Goal: Task Accomplishment & Management: Manage account settings

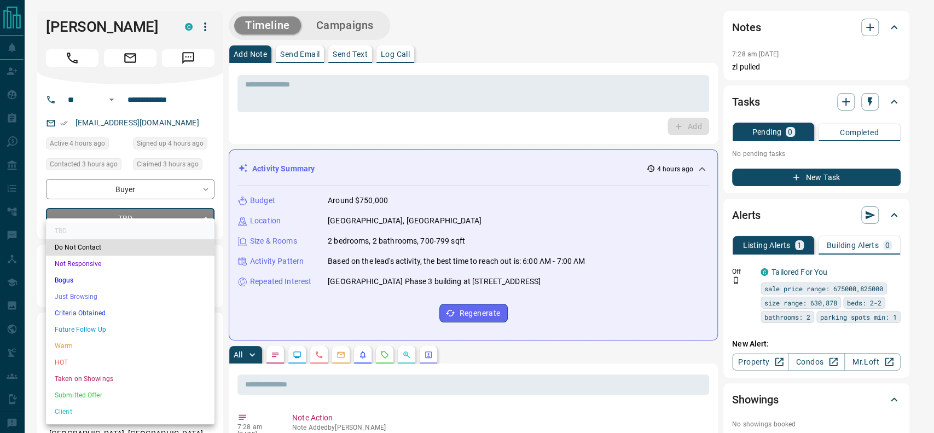
click at [123, 305] on li "Criteria Obtained" at bounding box center [130, 313] width 168 height 16
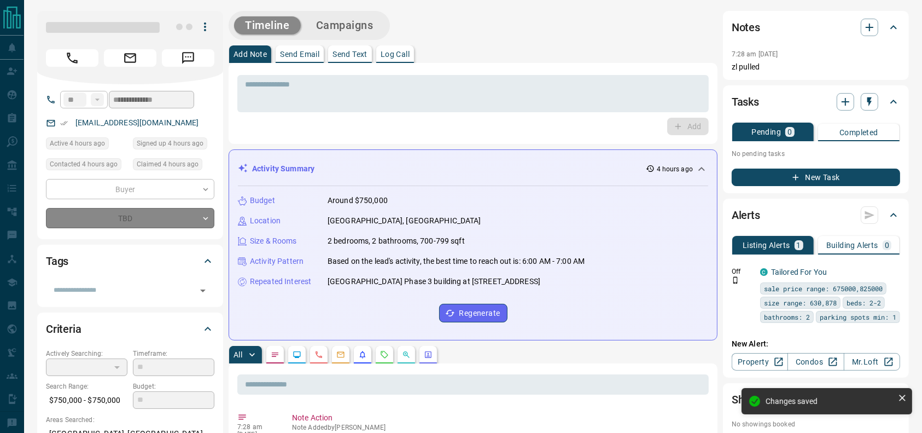
type input "*"
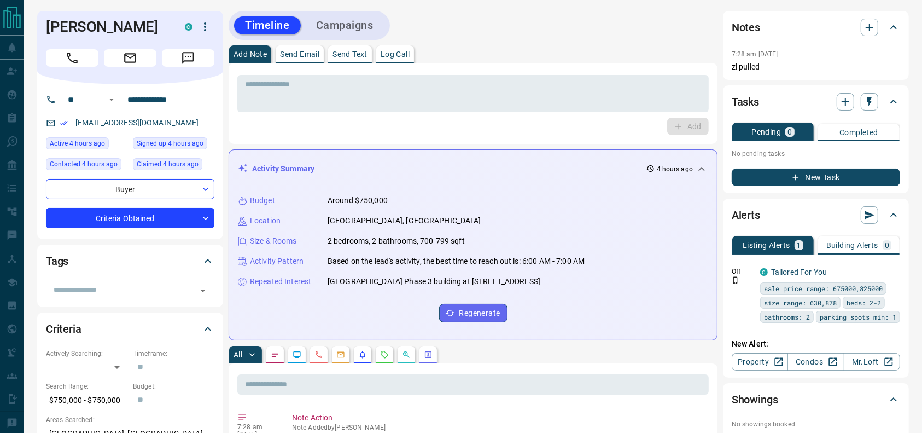
click at [510, 20] on div "Timeline Campaigns" at bounding box center [473, 25] width 489 height 29
click at [502, 46] on div "Add Note Send Email Send Text Log Call" at bounding box center [473, 54] width 489 height 18
click at [406, 79] on div "* ​" at bounding box center [472, 93] width 471 height 37
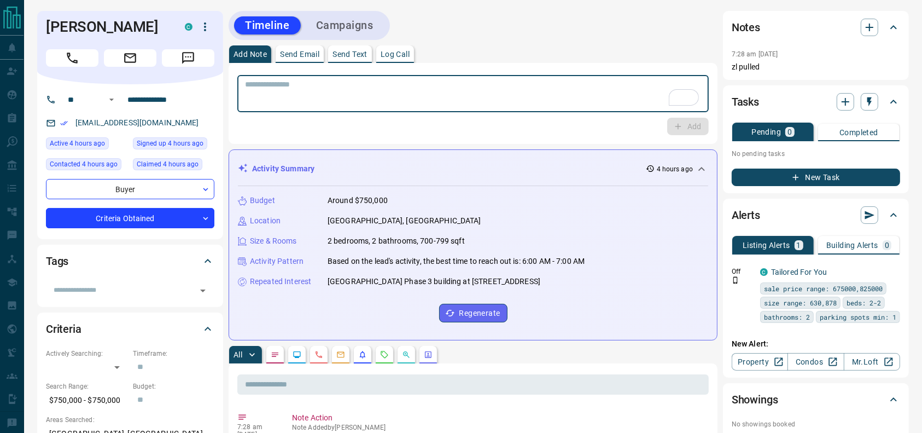
click at [534, 94] on textarea "To enrich screen reader interactions, please activate Accessibility in Grammarl…" at bounding box center [473, 94] width 456 height 28
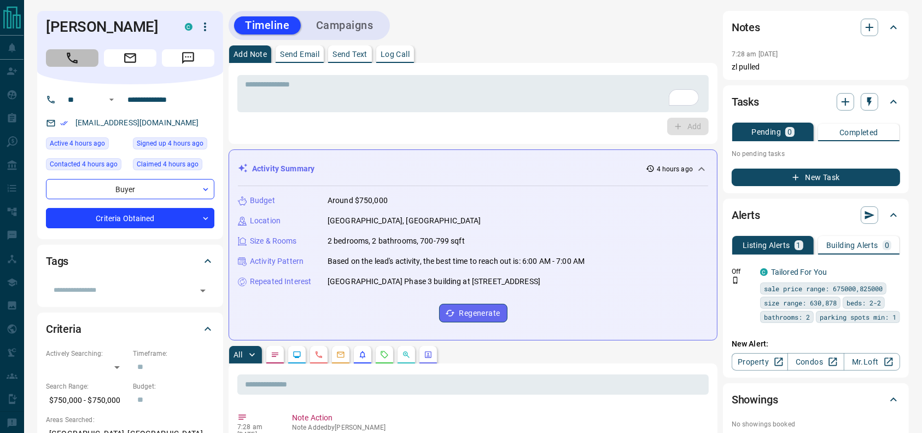
click at [73, 60] on icon "Call" at bounding box center [72, 58] width 14 height 14
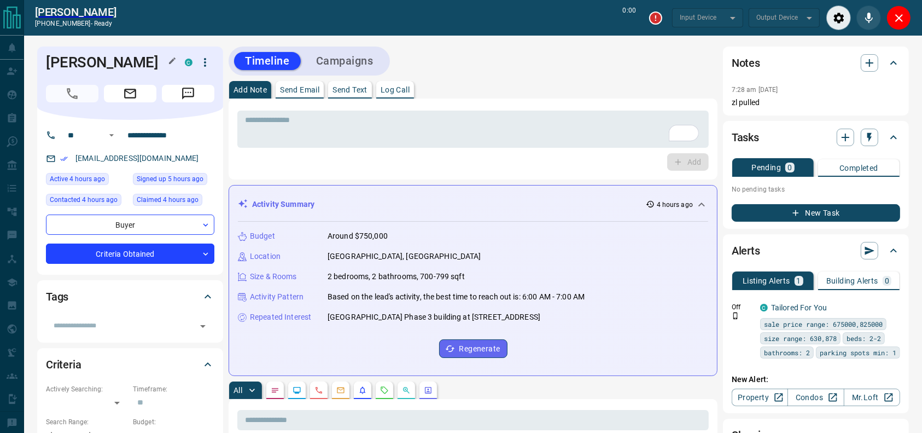
type input "*******"
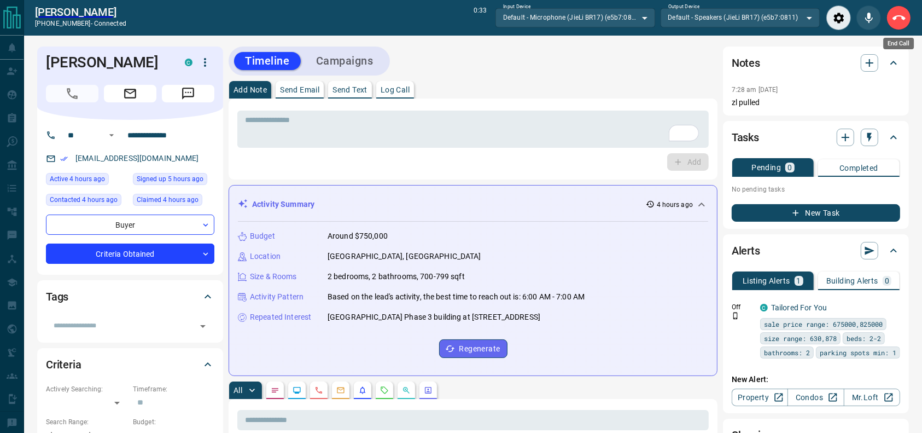
drag, startPoint x: 898, startPoint y: 20, endPoint x: 666, endPoint y: 51, distance: 233.4
click at [899, 20] on icon "End Call" at bounding box center [899, 17] width 13 height 13
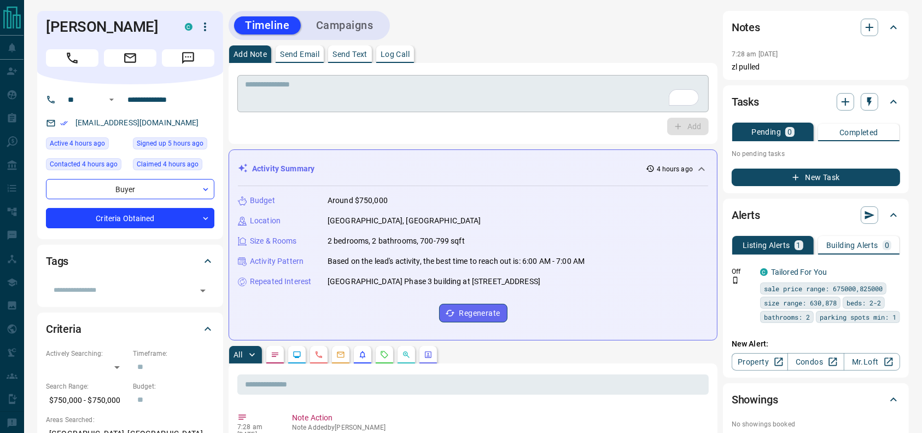
click at [562, 85] on textarea "To enrich screen reader interactions, please activate Accessibility in Grammarl…" at bounding box center [473, 94] width 456 height 28
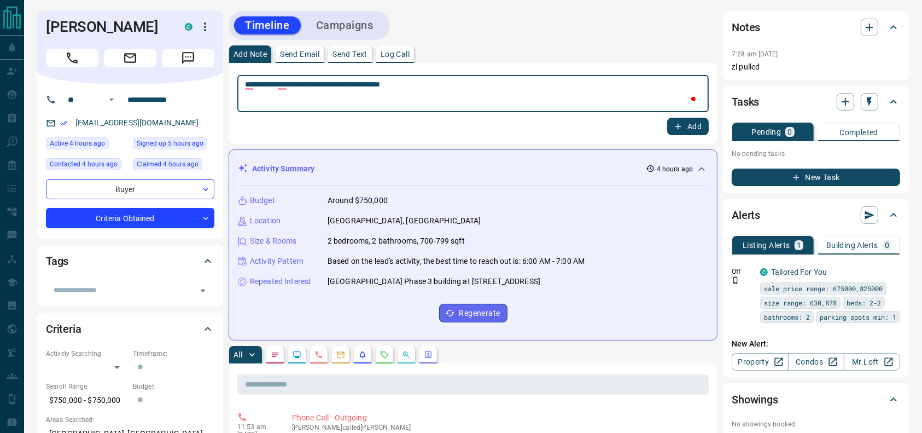
type textarea "**********"
click at [678, 124] on icon "button" at bounding box center [678, 126] width 10 height 10
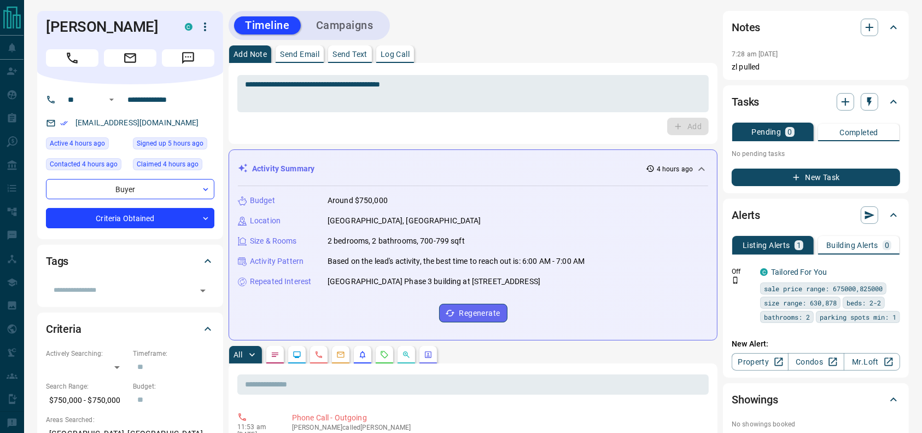
click at [375, 28] on button "Campaigns" at bounding box center [344, 25] width 79 height 18
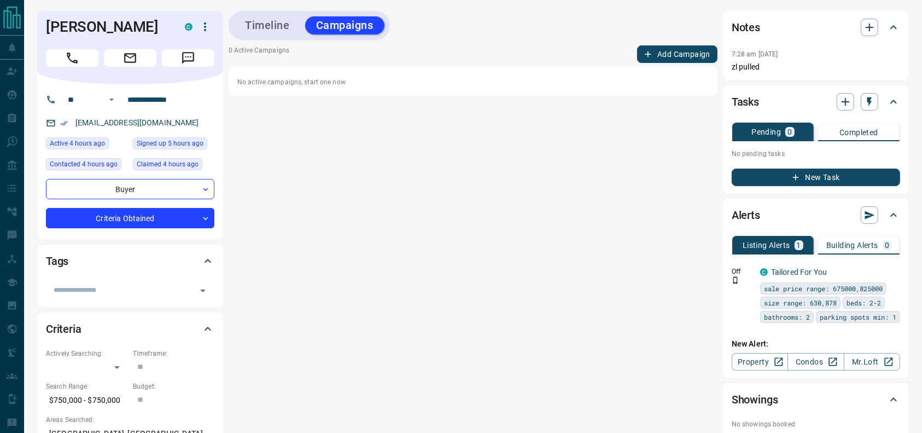
click at [691, 59] on button "Add Campaign" at bounding box center [677, 54] width 80 height 18
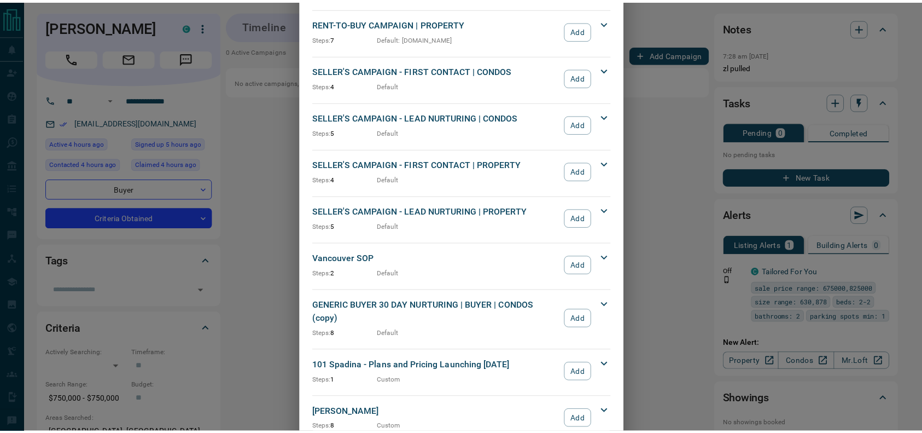
scroll to position [977, 0]
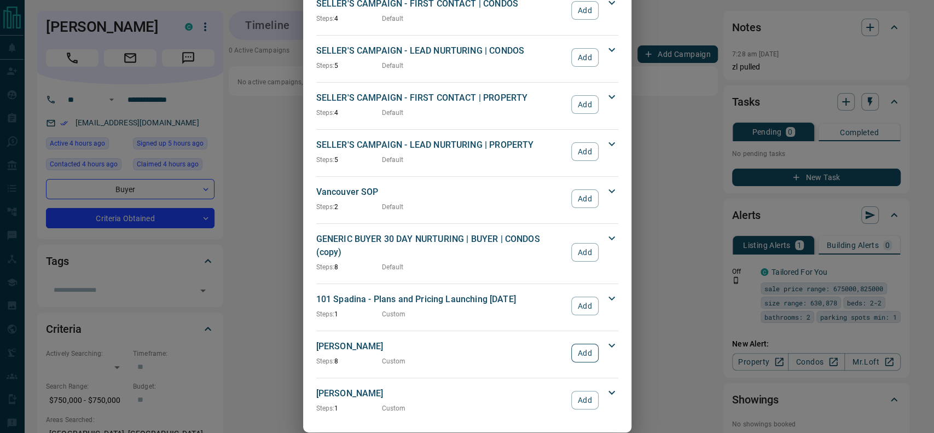
click at [573, 343] on button "Add" at bounding box center [584, 352] width 27 height 19
